Goal: Task Accomplishment & Management: Complete application form

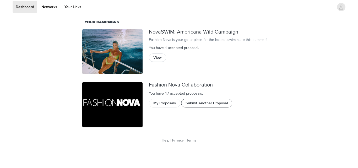
click at [196, 103] on button "Submit Another Proposal" at bounding box center [206, 103] width 51 height 8
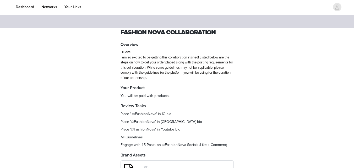
scroll to position [102, 0]
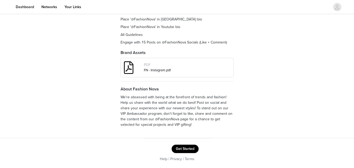
click at [191, 145] on button "Get Started" at bounding box center [184, 148] width 27 height 8
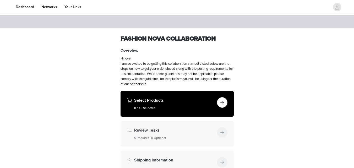
click at [220, 102] on button "button" at bounding box center [222, 102] width 10 height 10
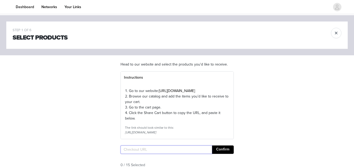
click at [161, 154] on input "text" at bounding box center [165, 149] width 91 height 8
paste input "https://www.fashionnova.com/pages/shared-cart/39295950913660:1,39280592683132:1…"
type input "https://www.fashionnova.com/pages/shared-cart/39295950913660:1,39280592683132:1…"
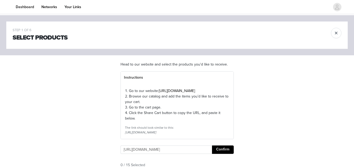
click at [220, 154] on button "Confirm" at bounding box center [223, 149] width 22 height 8
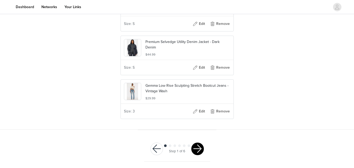
click at [199, 147] on button "button" at bounding box center [197, 148] width 13 height 13
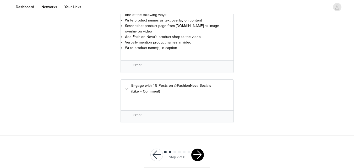
scroll to position [1004, 0]
click at [196, 148] on button "button" at bounding box center [197, 154] width 13 height 13
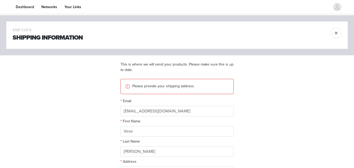
scroll to position [136, 0]
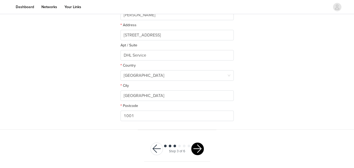
click at [199, 148] on button "button" at bounding box center [197, 148] width 13 height 13
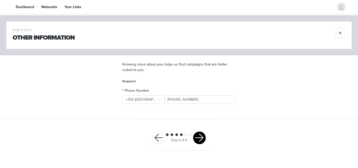
click at [203, 135] on button "button" at bounding box center [199, 137] width 13 height 13
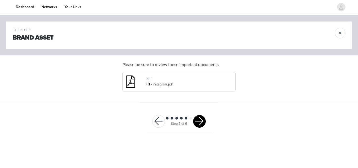
click at [199, 127] on button "button" at bounding box center [199, 121] width 13 height 13
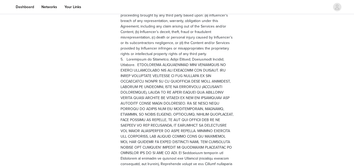
scroll to position [1468, 0]
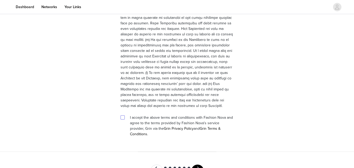
click at [123, 115] on input "checkbox" at bounding box center [122, 117] width 4 height 4
checkbox input "true"
click at [196, 164] on button "button" at bounding box center [197, 170] width 13 height 13
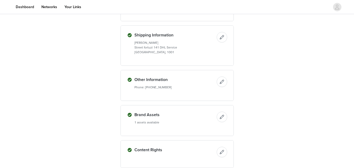
scroll to position [508, 0]
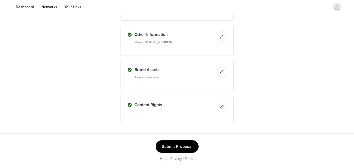
click at [177, 149] on button "Submit Proposal" at bounding box center [176, 146] width 43 height 13
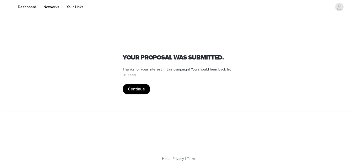
scroll to position [0, 0]
click at [133, 96] on section "Fashion Nova Your proposal was submitted. Thanks for your interest in this camp…" at bounding box center [179, 63] width 126 height 96
click at [137, 89] on button "Continue" at bounding box center [135, 89] width 27 height 10
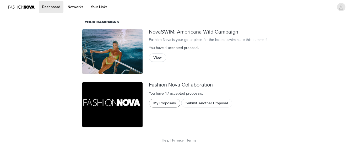
click at [164, 105] on button "My Proposals" at bounding box center [164, 103] width 31 height 8
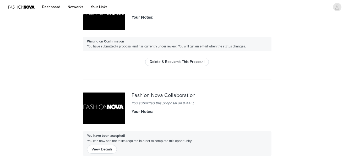
scroll to position [42, 0]
